Goal: Find specific page/section: Find specific page/section

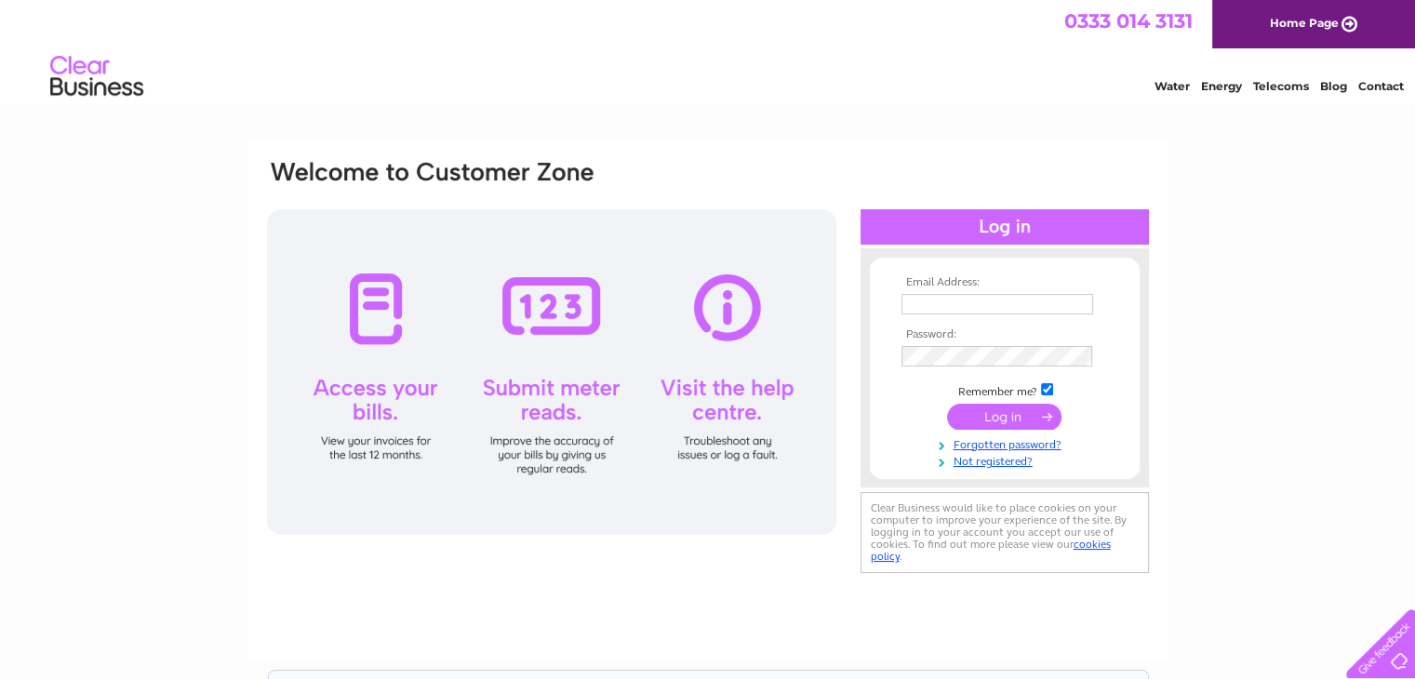
click at [968, 310] on input "text" at bounding box center [998, 304] width 192 height 20
type input "[EMAIL_ADDRESS][DOMAIN_NAME]"
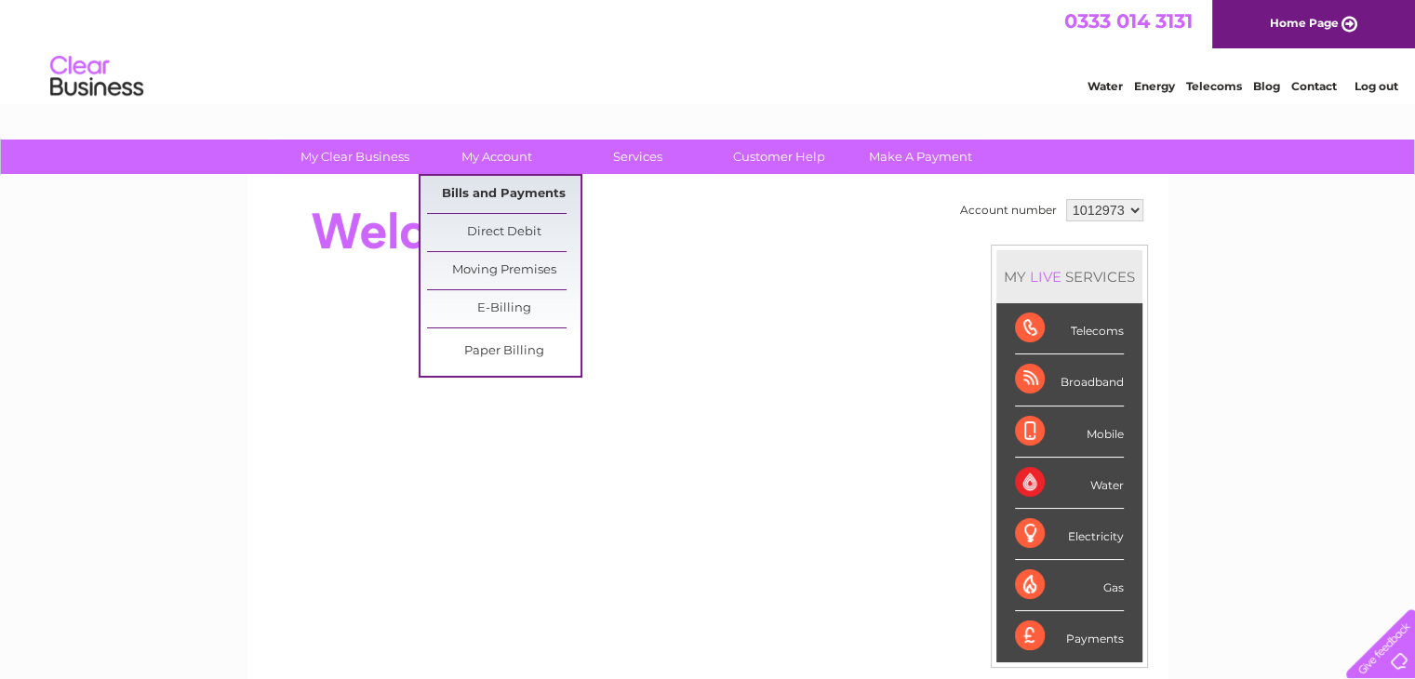
click at [498, 189] on link "Bills and Payments" at bounding box center [504, 194] width 154 height 37
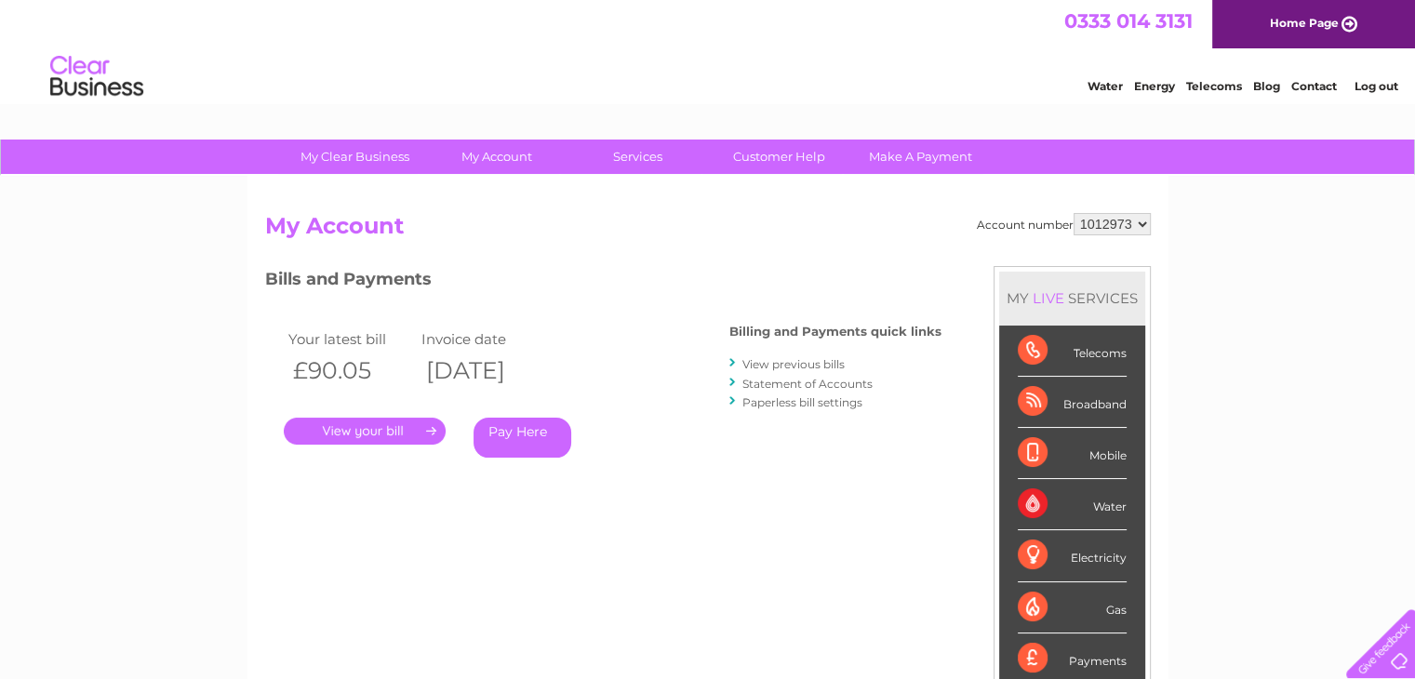
click at [382, 436] on link "." at bounding box center [365, 431] width 162 height 27
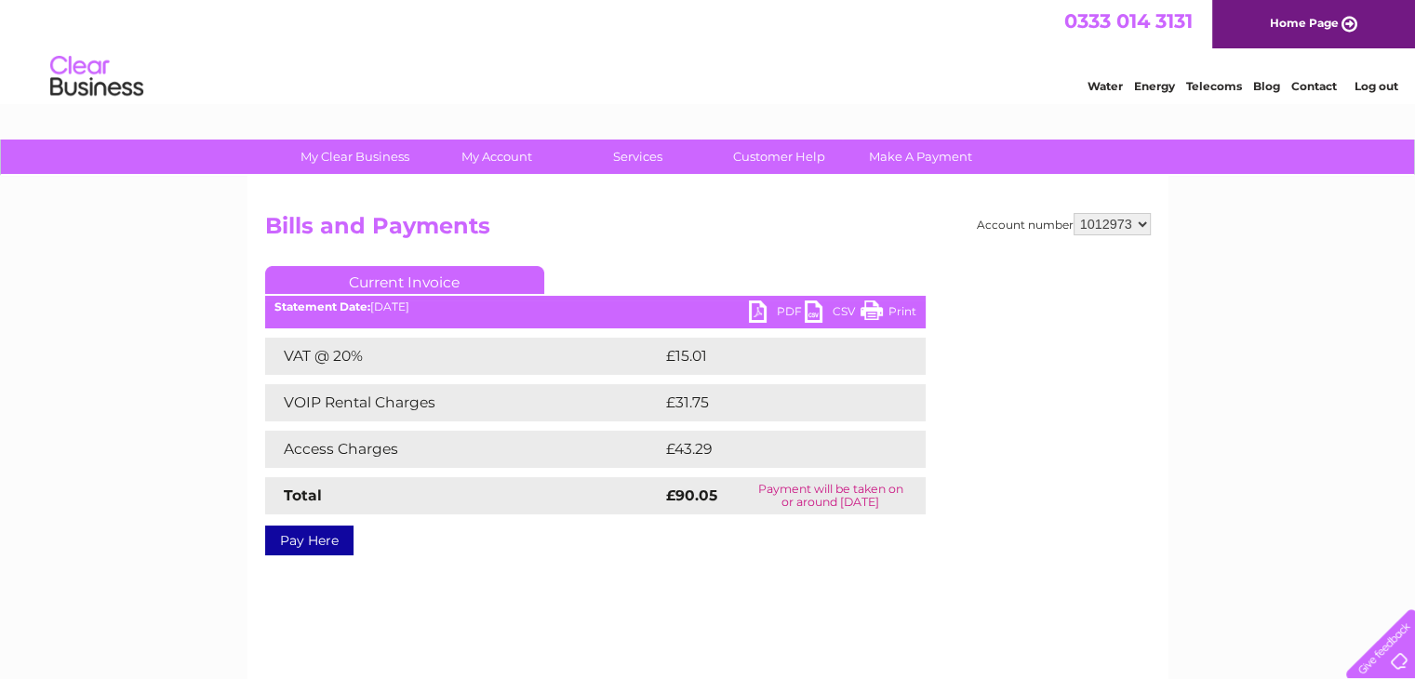
click at [743, 433] on td "£43.29" at bounding box center [775, 449] width 226 height 37
click at [891, 310] on link "Print" at bounding box center [889, 314] width 56 height 27
click at [1065, 593] on div "Account number 1012973 Bills and Payments Current Invoice PDF CSV Print VAT @ 2…" at bounding box center [708, 436] width 921 height 521
